Goal: Check status

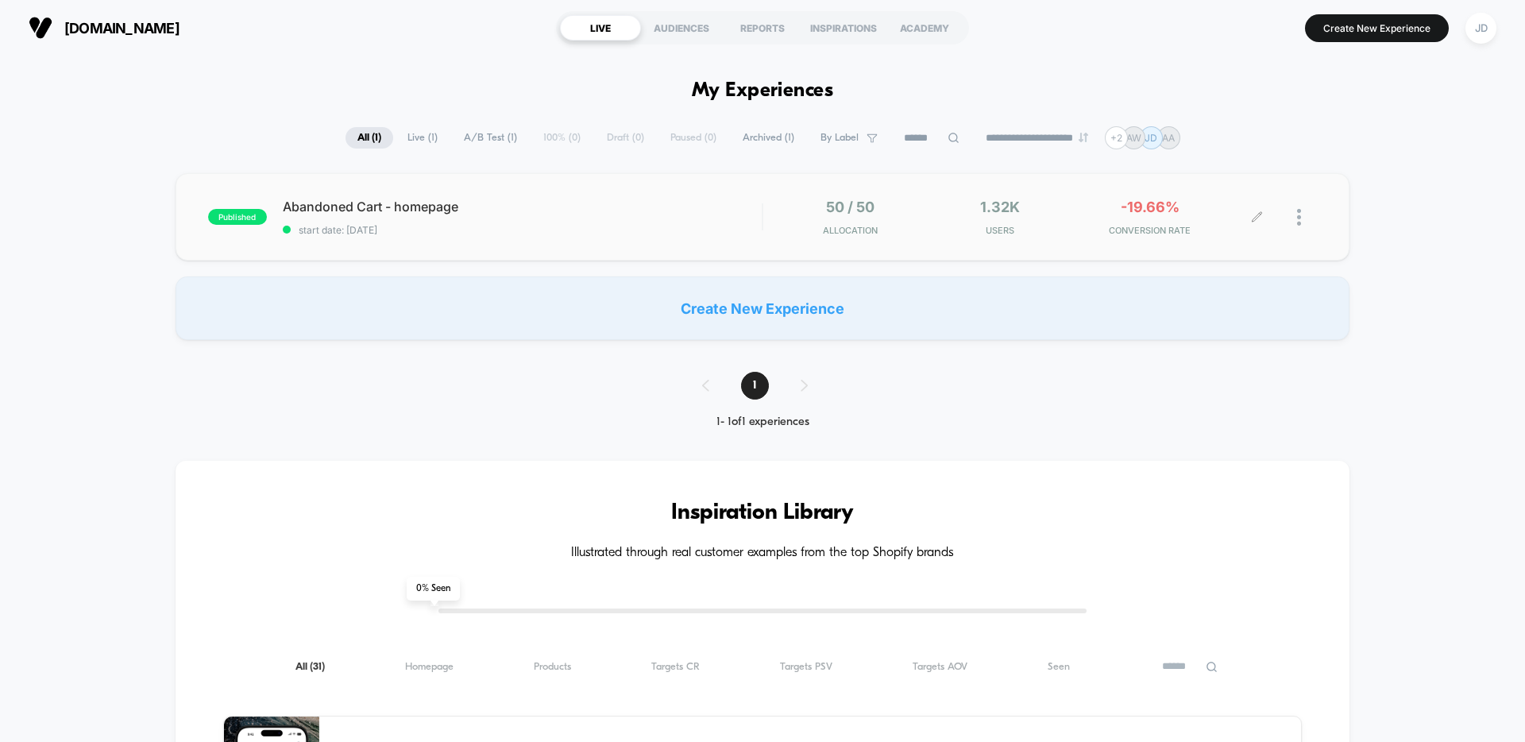
click at [1303, 218] on div at bounding box center [1307, 217] width 20 height 37
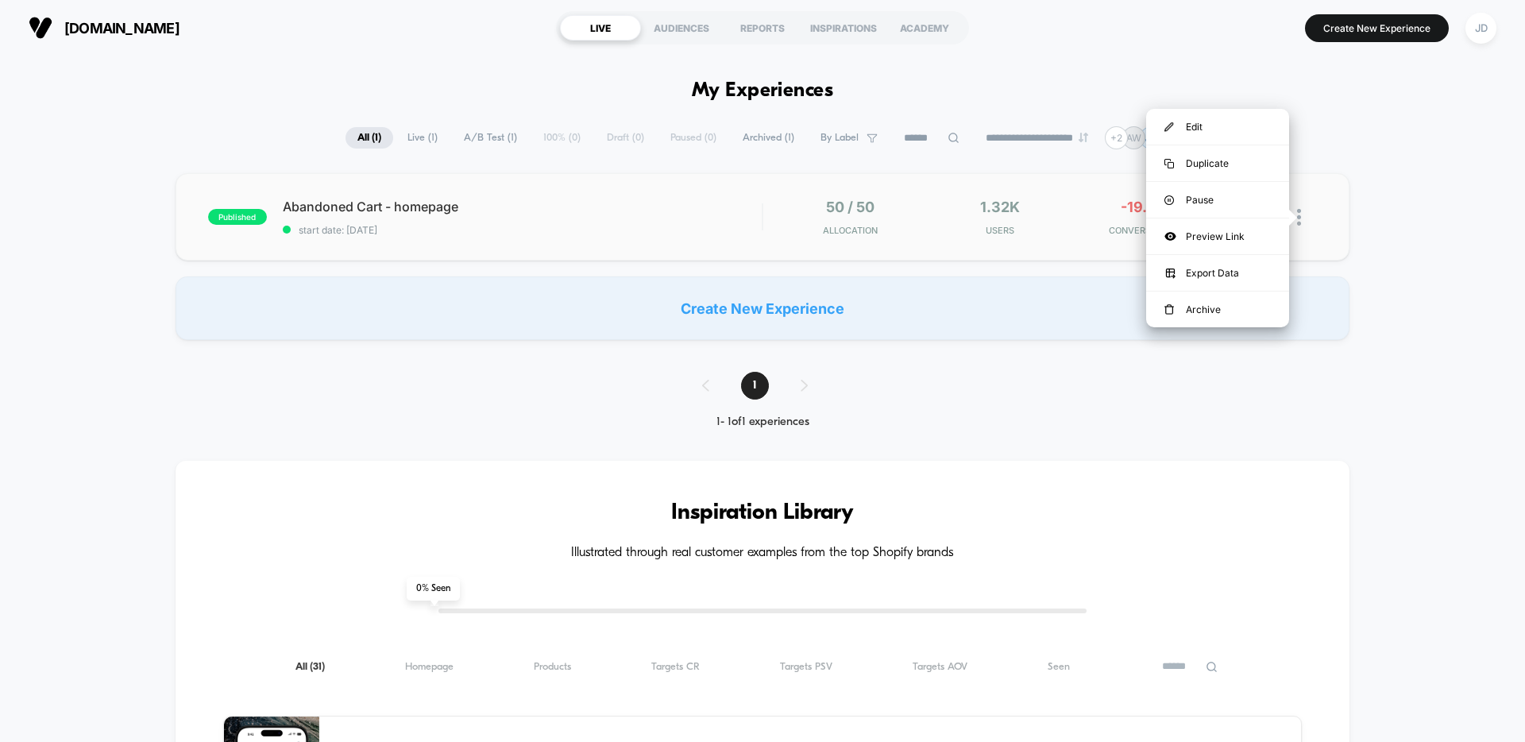
click at [704, 238] on div "published Abandoned Cart - homepage start date: [DATE] 50 / 50 Allocation 1.32k…" at bounding box center [763, 216] width 1174 height 87
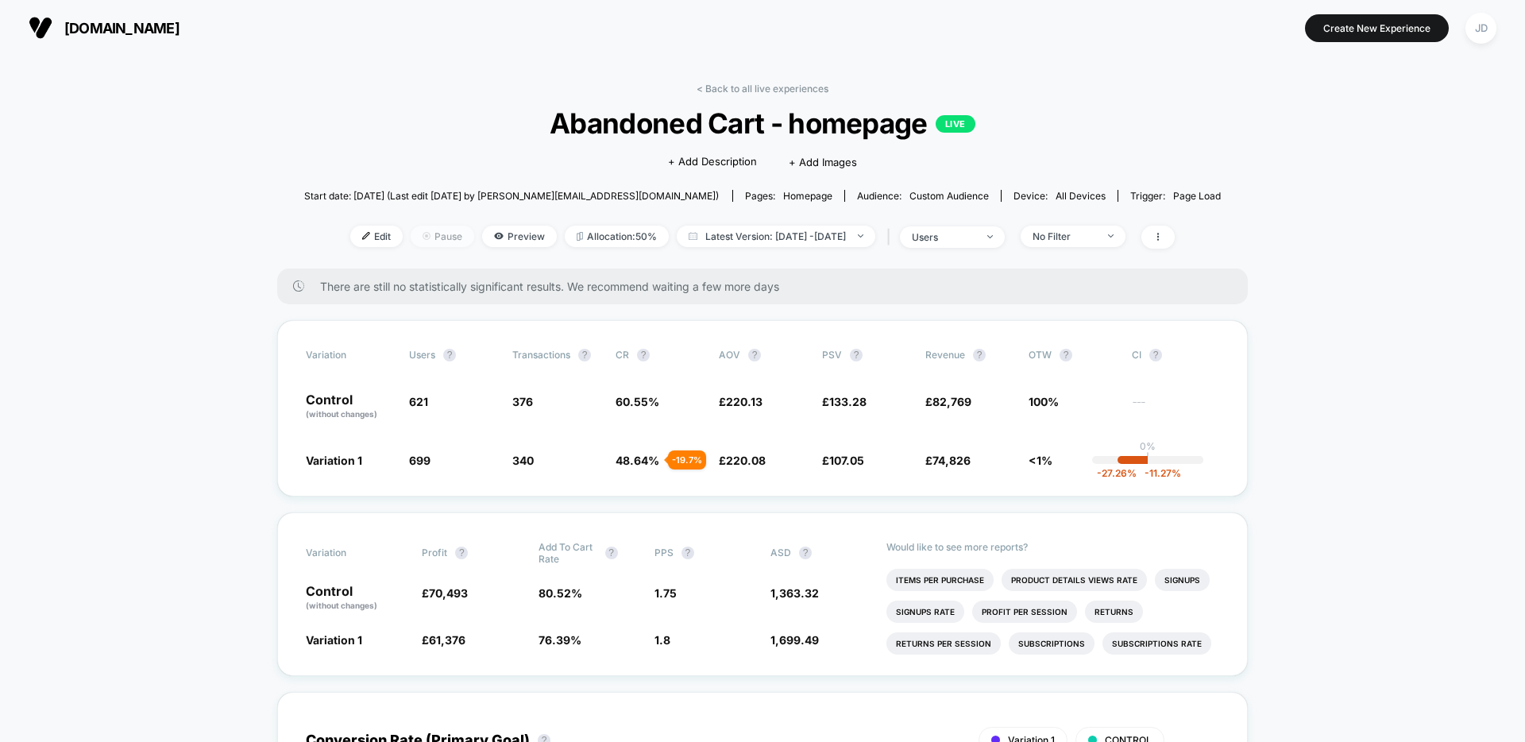
click at [423, 236] on img at bounding box center [427, 236] width 8 height 8
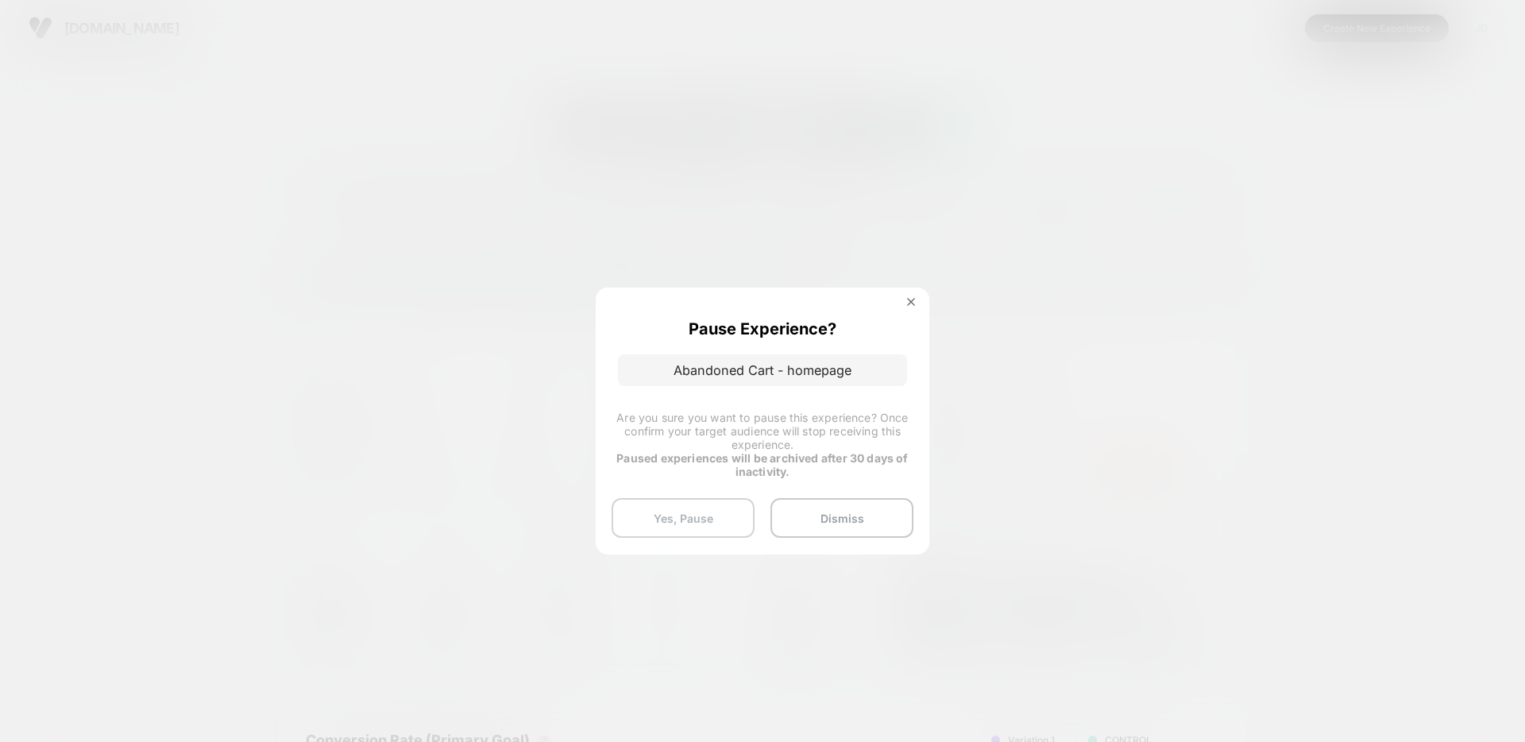
click at [704, 517] on button "Yes, Pause" at bounding box center [683, 518] width 143 height 40
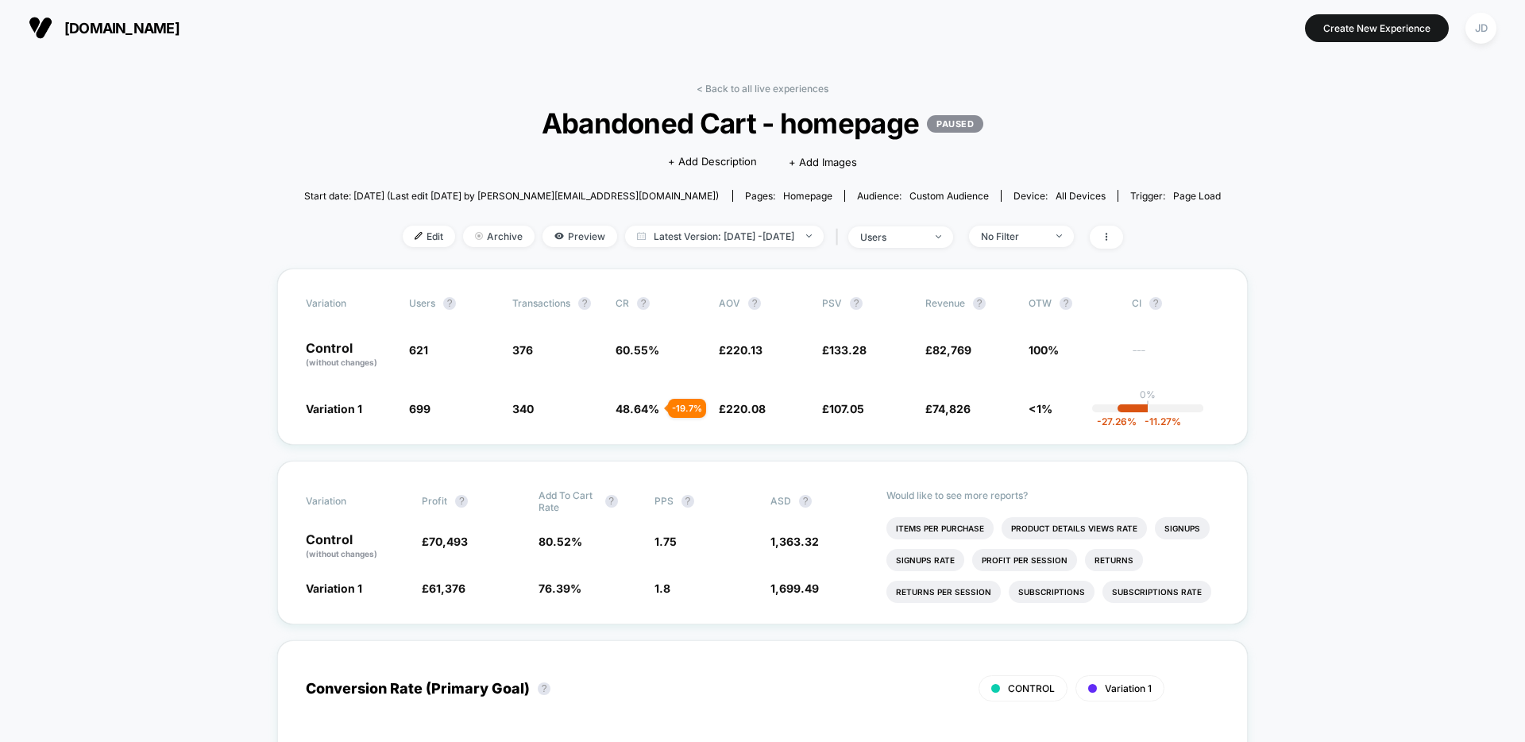
drag, startPoint x: 753, startPoint y: 83, endPoint x: 756, endPoint y: 96, distance: 13.9
click at [753, 83] on link "< Back to all live experiences" at bounding box center [763, 89] width 132 height 12
